Goal: Communication & Community: Answer question/provide support

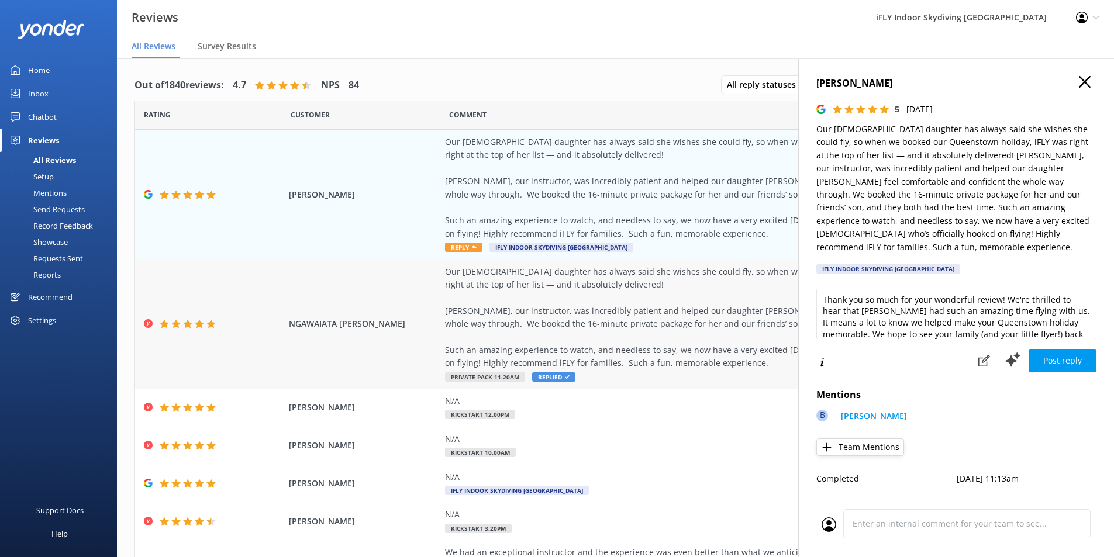
scroll to position [58, 0]
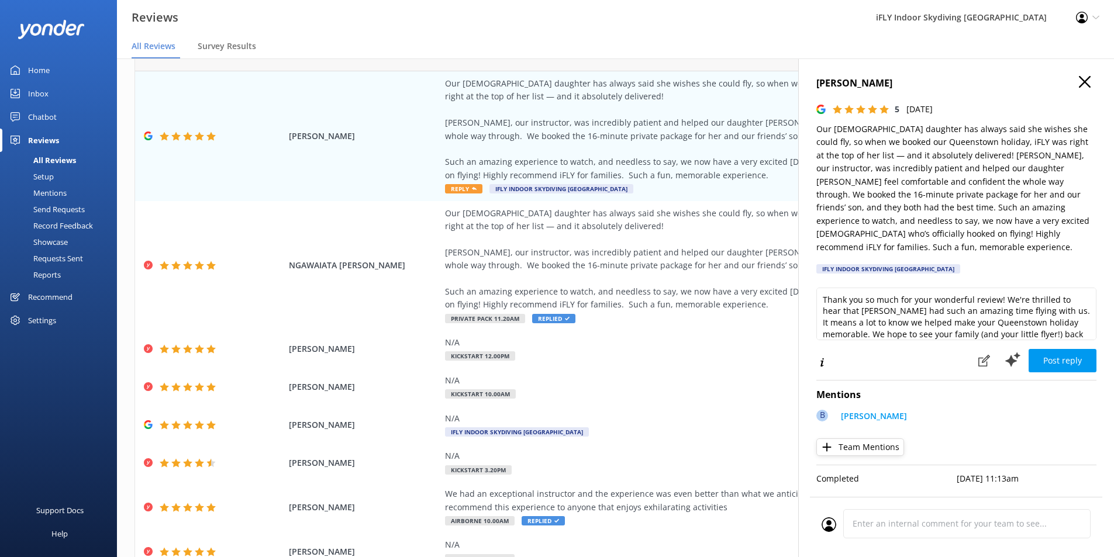
click at [1081, 77] on icon "button" at bounding box center [1085, 82] width 12 height 12
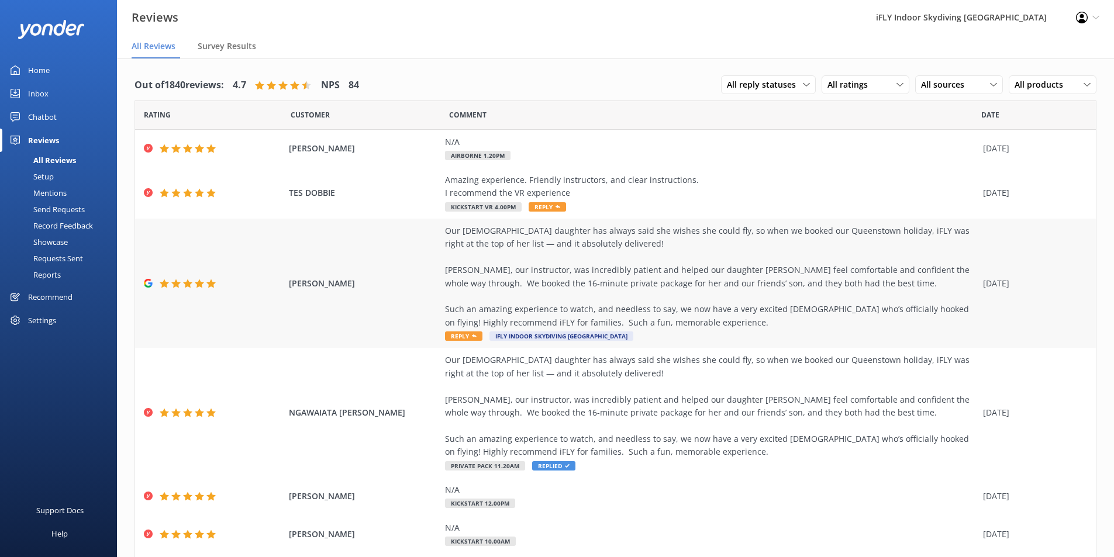
scroll to position [23, 0]
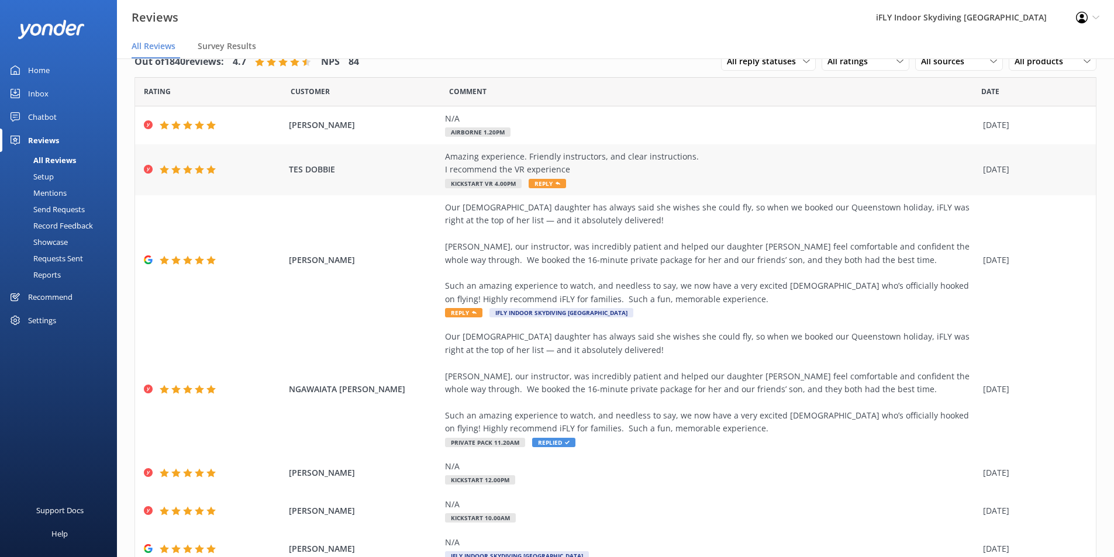
click at [535, 182] on span "Reply" at bounding box center [547, 183] width 37 height 9
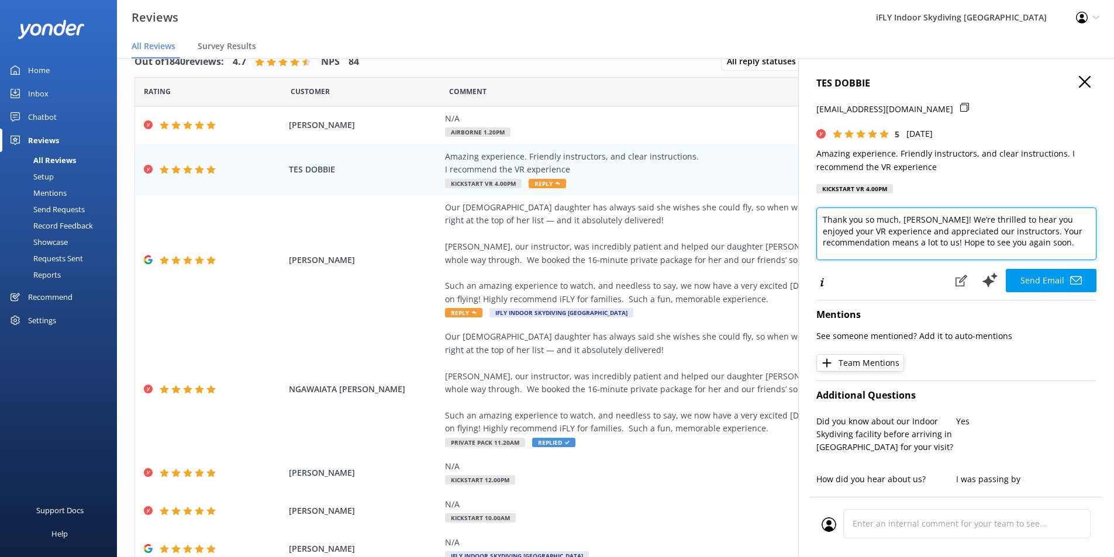
click at [1080, 220] on textarea "Thank you so much, TES! We’re thrilled to hear you enjoyed your VR experience a…" at bounding box center [956, 234] width 280 height 53
type textarea "Thank you so much, TES! We’re thrilled to hear you enjoyed your experience and …"
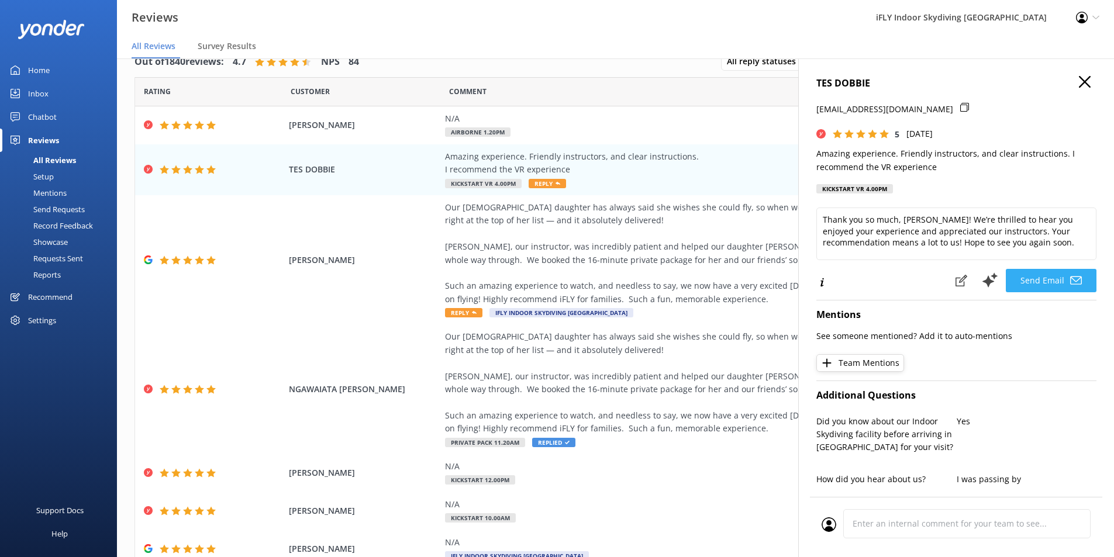
click at [1070, 278] on icon at bounding box center [1076, 281] width 12 height 12
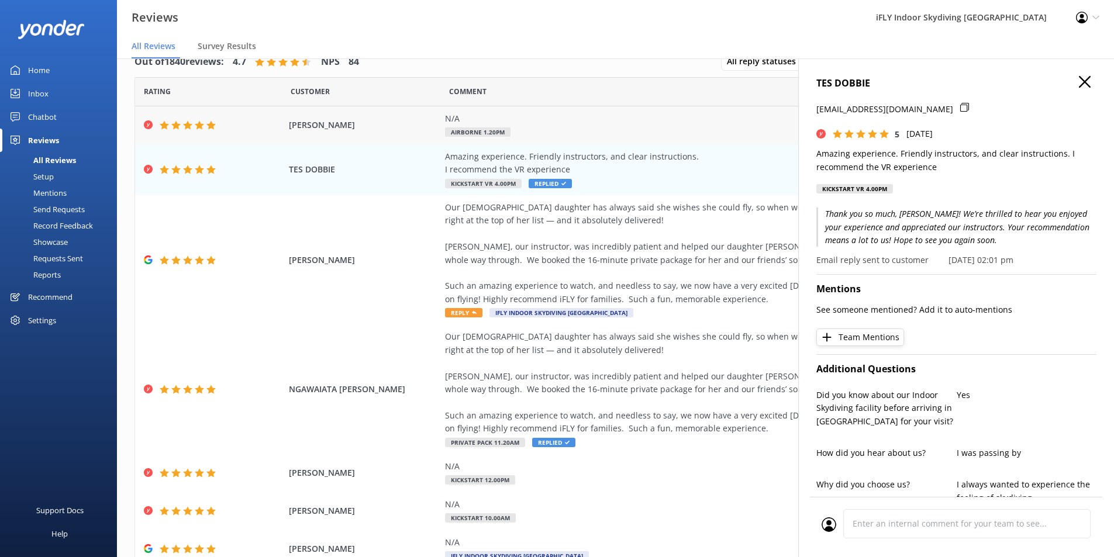
click at [562, 130] on div "N/A Airborne 1.20pm" at bounding box center [711, 125] width 532 height 26
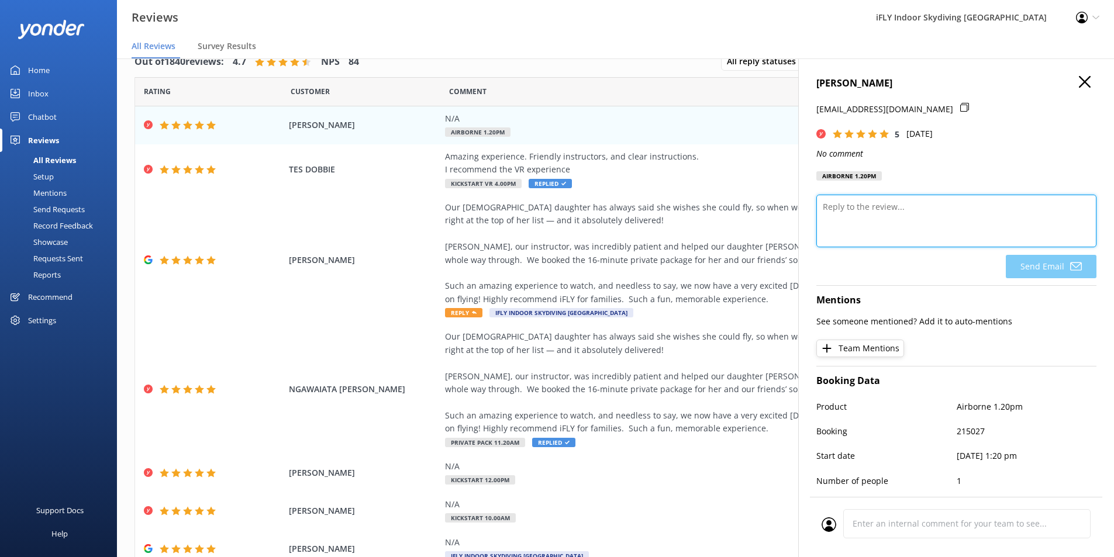
drag, startPoint x: 895, startPoint y: 238, endPoint x: 900, endPoint y: 241, distance: 6.0
click at [893, 235] on textarea at bounding box center [956, 221] width 280 height 53
click at [1079, 81] on icon "button" at bounding box center [1085, 82] width 12 height 12
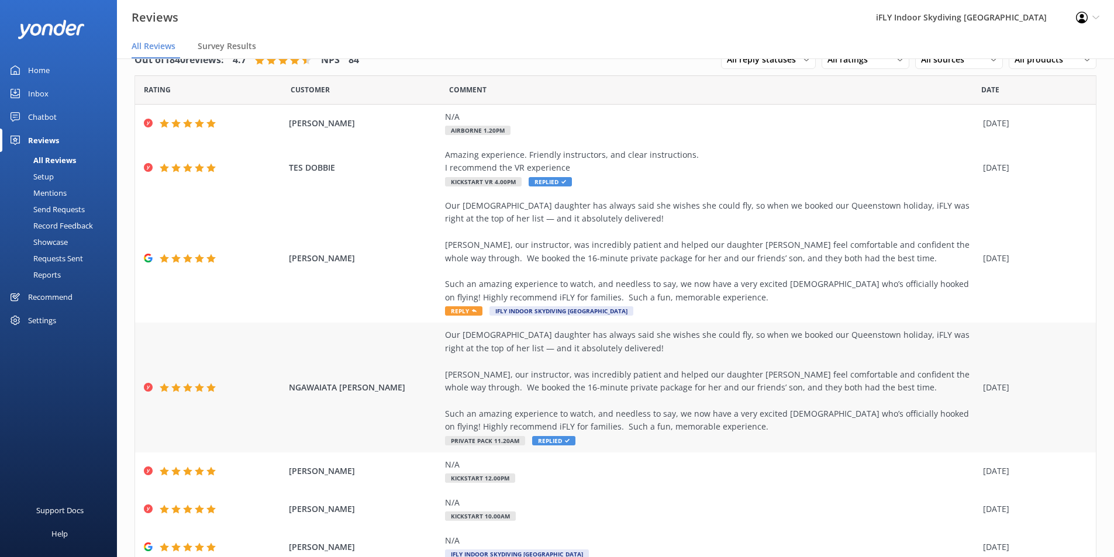
scroll to position [0, 0]
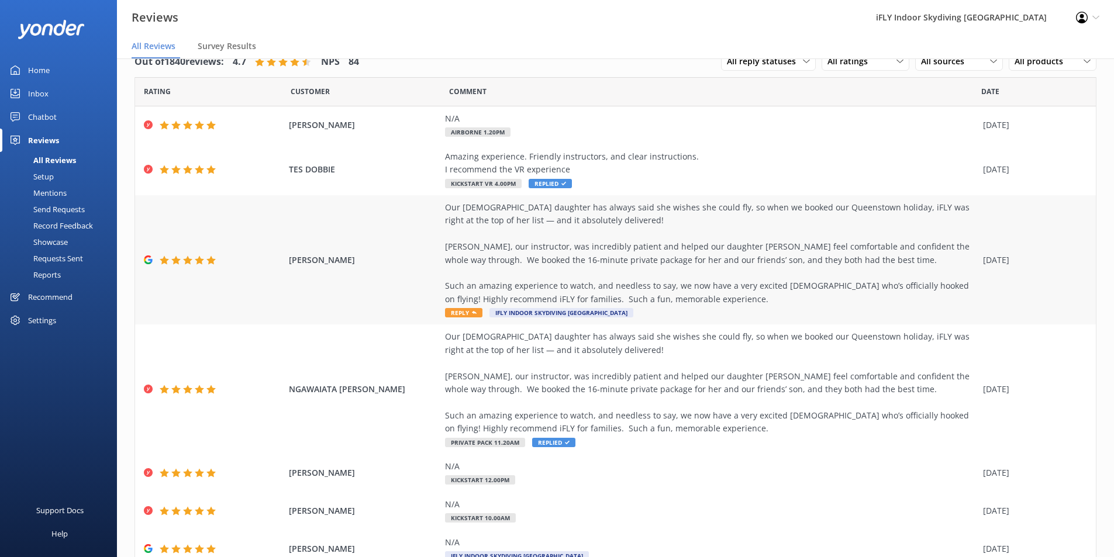
click at [458, 309] on span "Reply" at bounding box center [463, 312] width 37 height 9
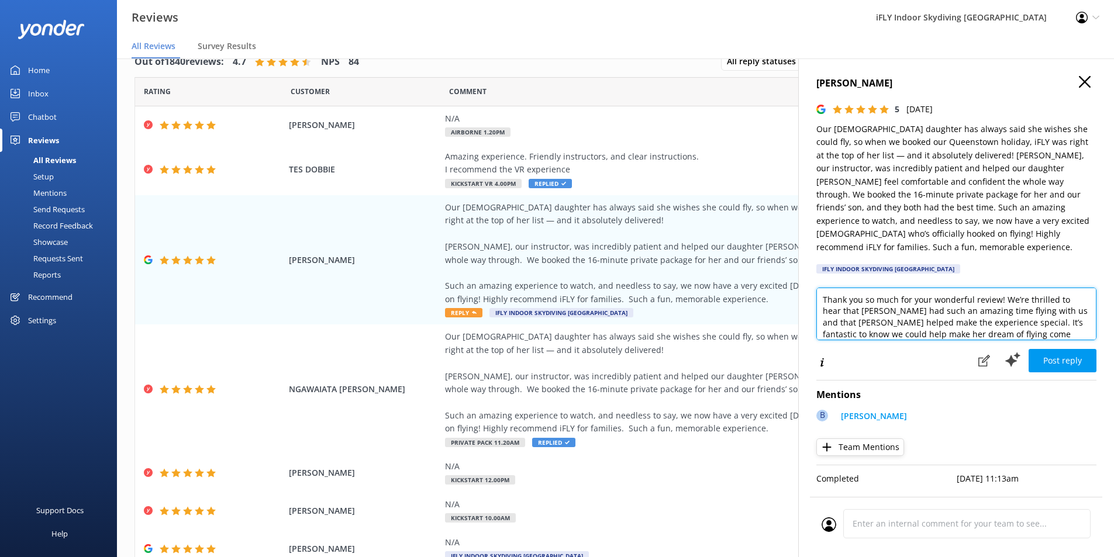
drag, startPoint x: 1010, startPoint y: 316, endPoint x: 813, endPoint y: 270, distance: 203.1
click at [813, 270] on div "Ngawaiata Stratton 5 Mon, 6th Oct 2025 Our 6 year old daughter has always said …" at bounding box center [956, 336] width 316 height 557
click at [451, 311] on span "Reply" at bounding box center [463, 312] width 37 height 9
drag, startPoint x: 823, startPoint y: 287, endPoint x: 1065, endPoint y: 324, distance: 244.9
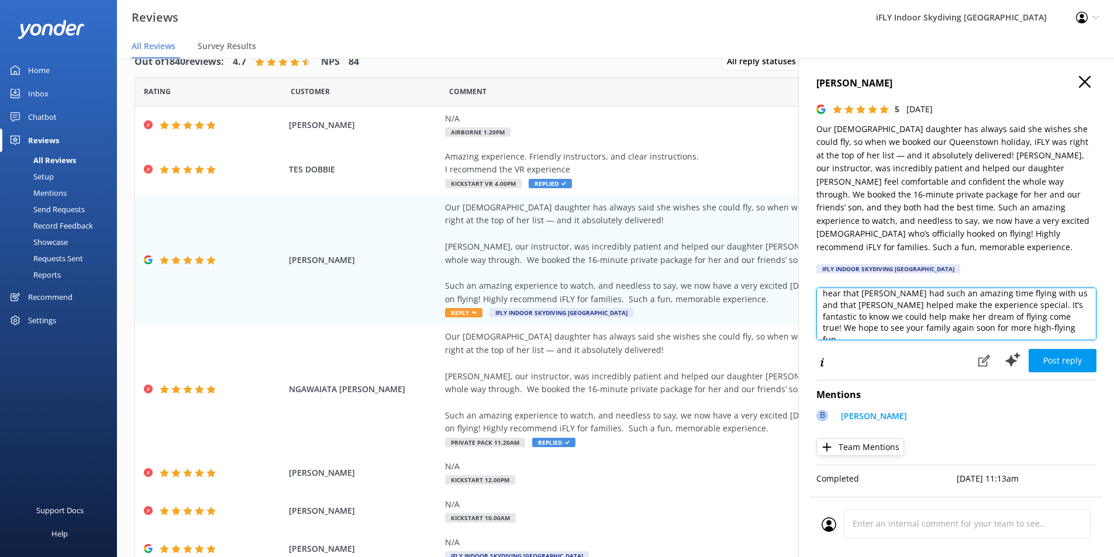
click at [1065, 324] on textarea "Thank you so much for your wonderful review! We’re thrilled to hear that Kaiora…" at bounding box center [956, 314] width 280 height 53
paste textarea "lovely review! We’re delighted to hear that Kaiora had such a wonderful time fl…"
type textarea "Thank you so much for your lovely review! We’re delighted to hear that Kaiora h…"
click at [1076, 351] on button "Post reply" at bounding box center [1062, 360] width 68 height 23
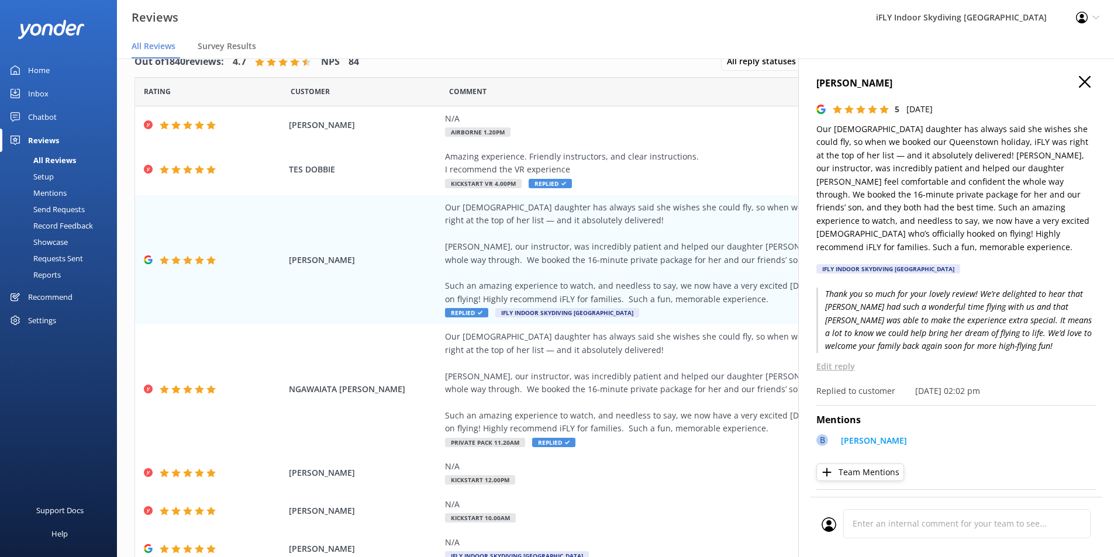
click at [1079, 81] on icon "button" at bounding box center [1085, 82] width 12 height 12
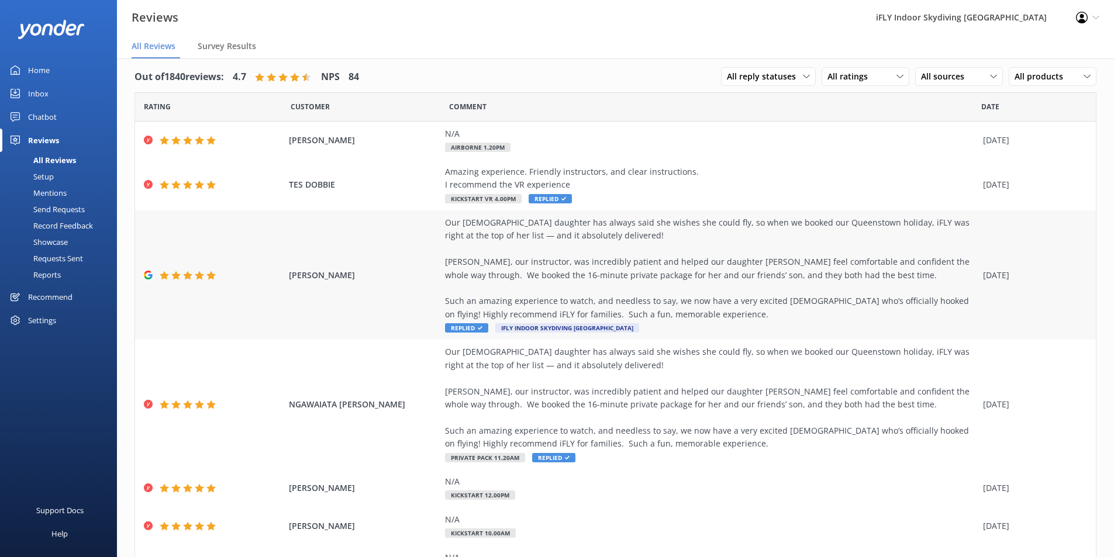
scroll to position [0, 0]
